Goal: Find specific page/section: Find specific page/section

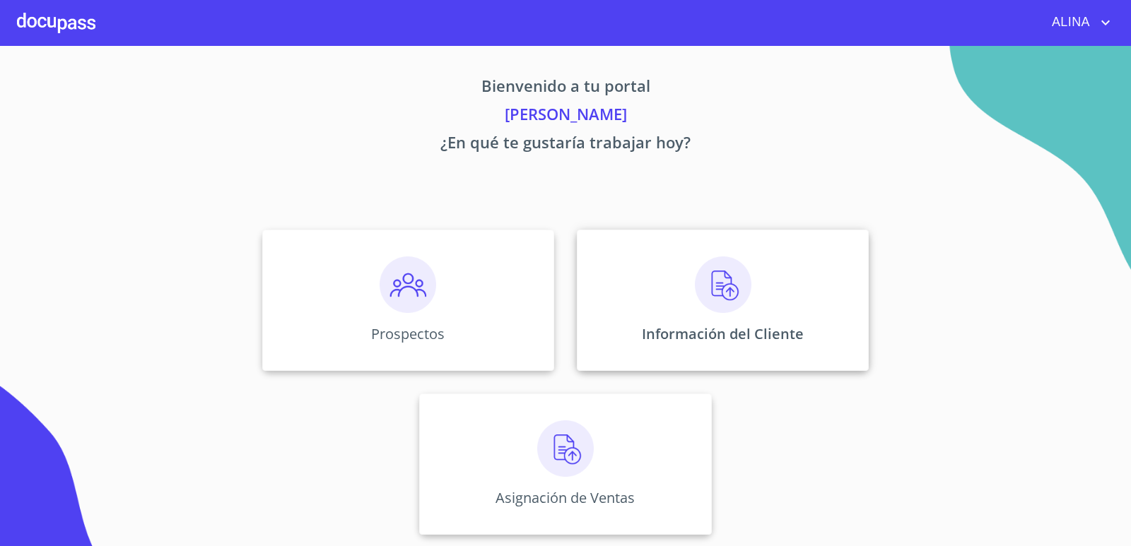
click at [638, 287] on div "Información del Cliente" at bounding box center [723, 300] width 292 height 141
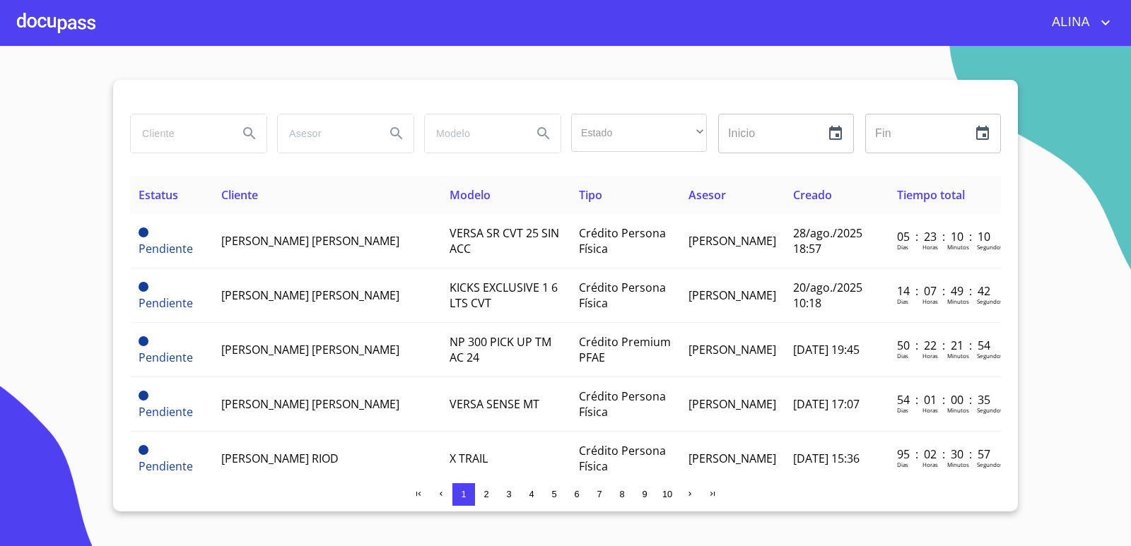
click at [219, 132] on input "search" at bounding box center [179, 134] width 96 height 38
click at [256, 137] on icon "Search" at bounding box center [249, 133] width 17 height 17
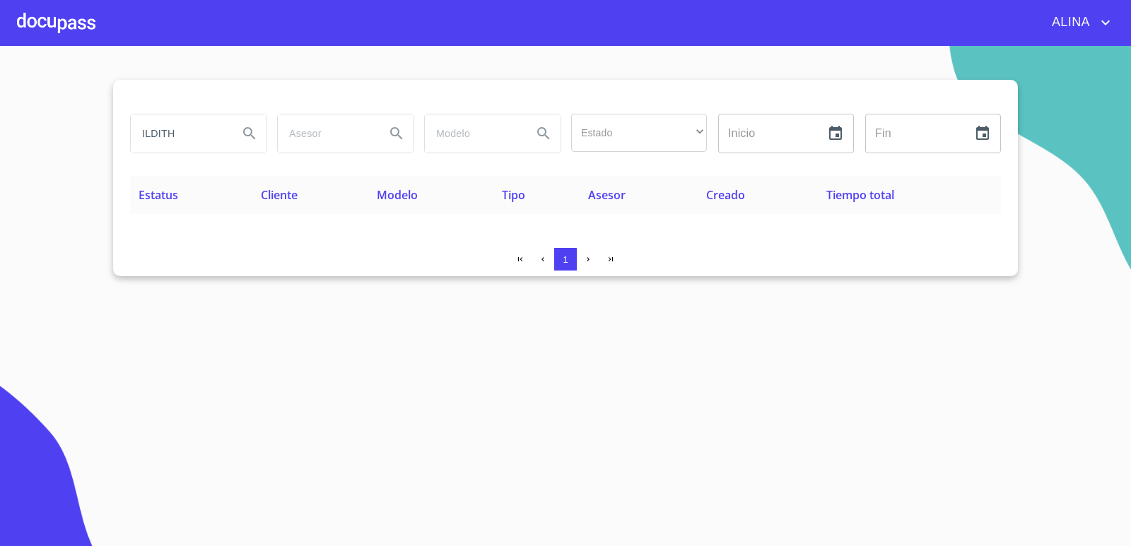
drag, startPoint x: 201, startPoint y: 138, endPoint x: 143, endPoint y: 141, distance: 58.7
click at [143, 141] on input "ILDITH" at bounding box center [179, 134] width 96 height 38
click at [206, 132] on input "ILDITH" at bounding box center [179, 134] width 96 height 38
type input "ILDETH"
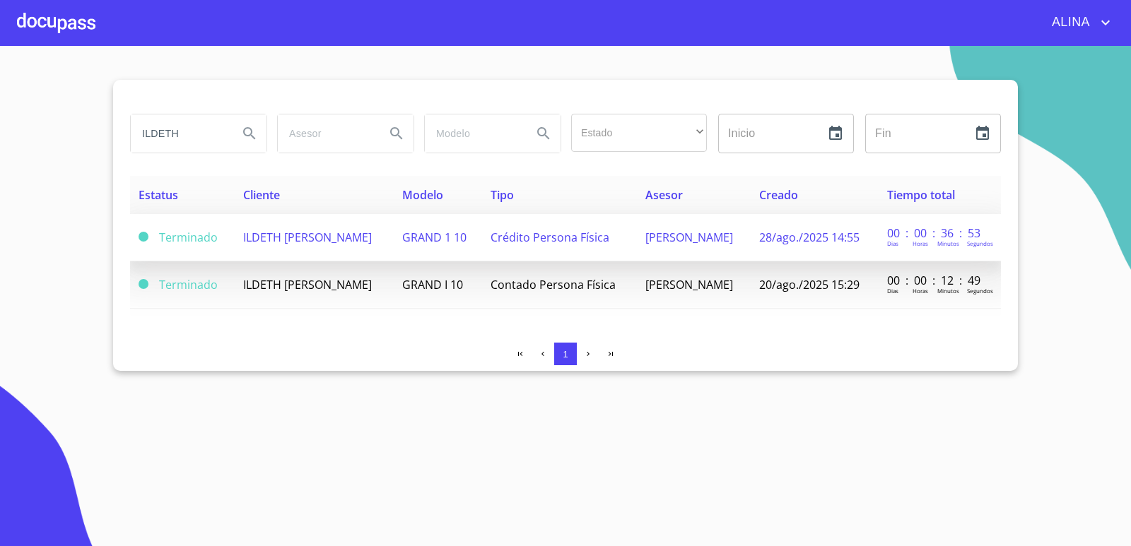
click at [294, 246] on td "ILDETH [PERSON_NAME]" at bounding box center [314, 237] width 158 height 47
